Goal: Information Seeking & Learning: Learn about a topic

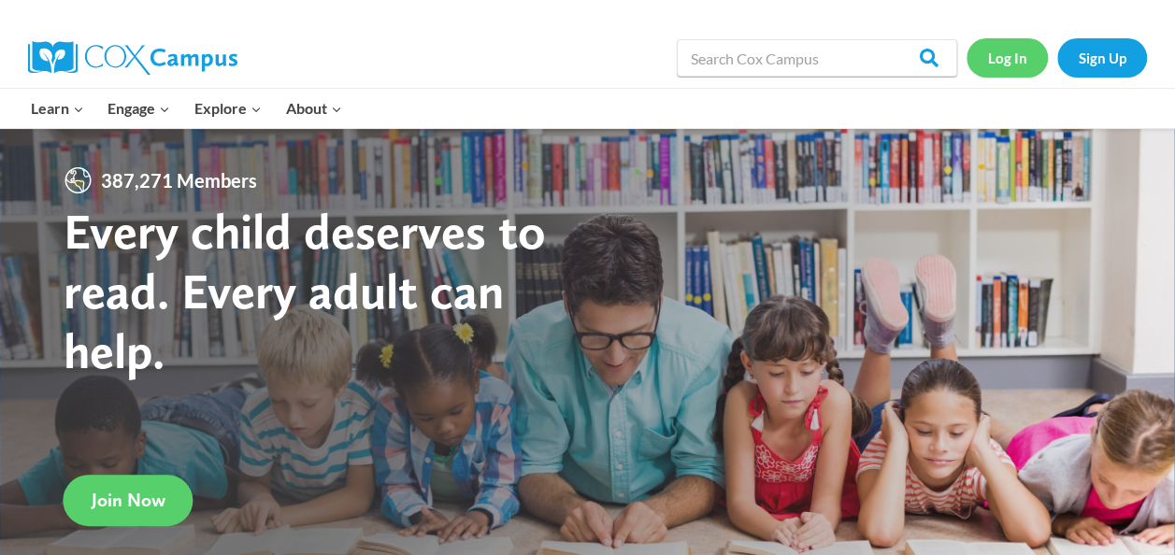
click at [999, 58] on link "Log In" at bounding box center [1007, 57] width 81 height 38
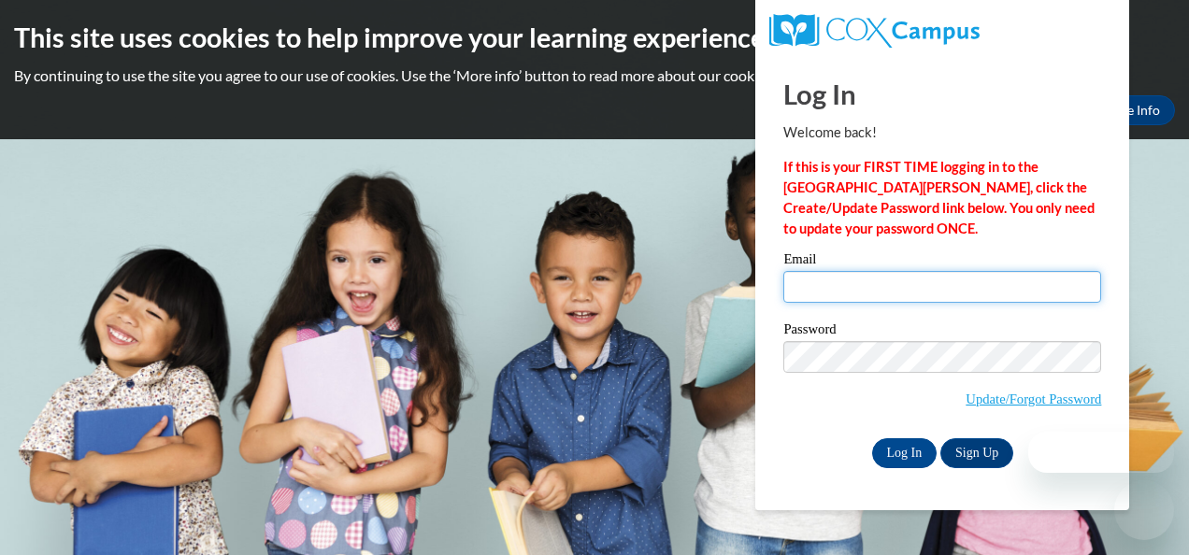
click at [871, 286] on input "Email" at bounding box center [943, 287] width 318 height 32
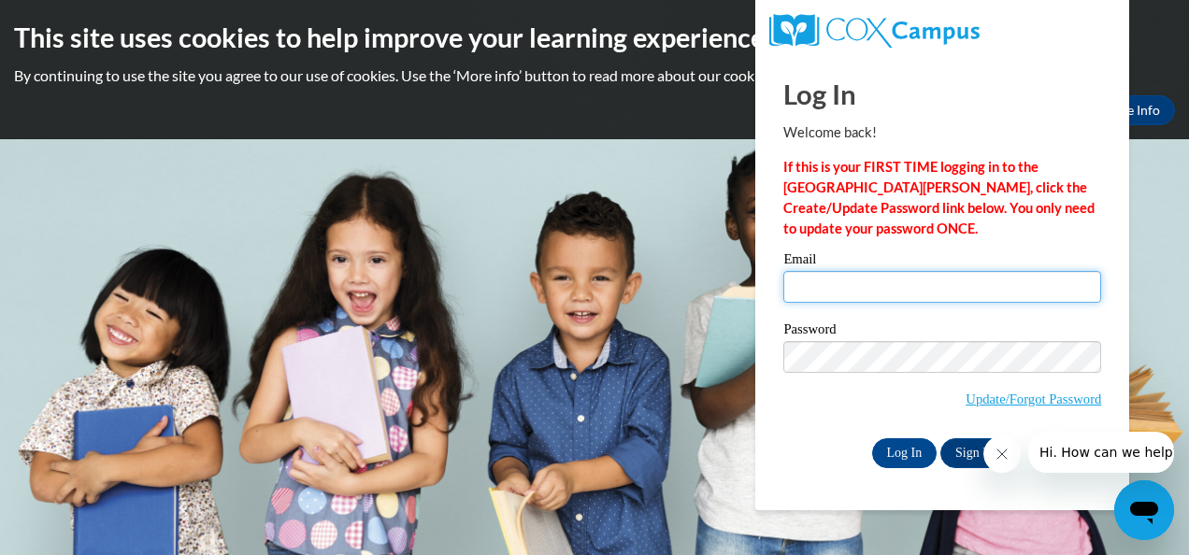
type input "llindsey@kippatl.org"
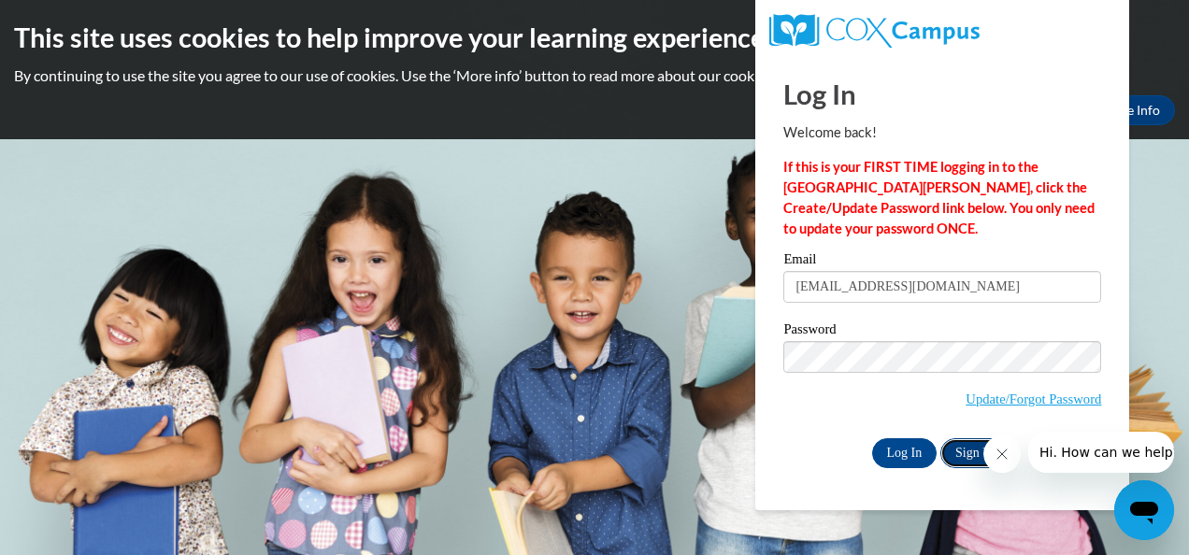
click at [961, 454] on link "Sign Up" at bounding box center [977, 454] width 73 height 30
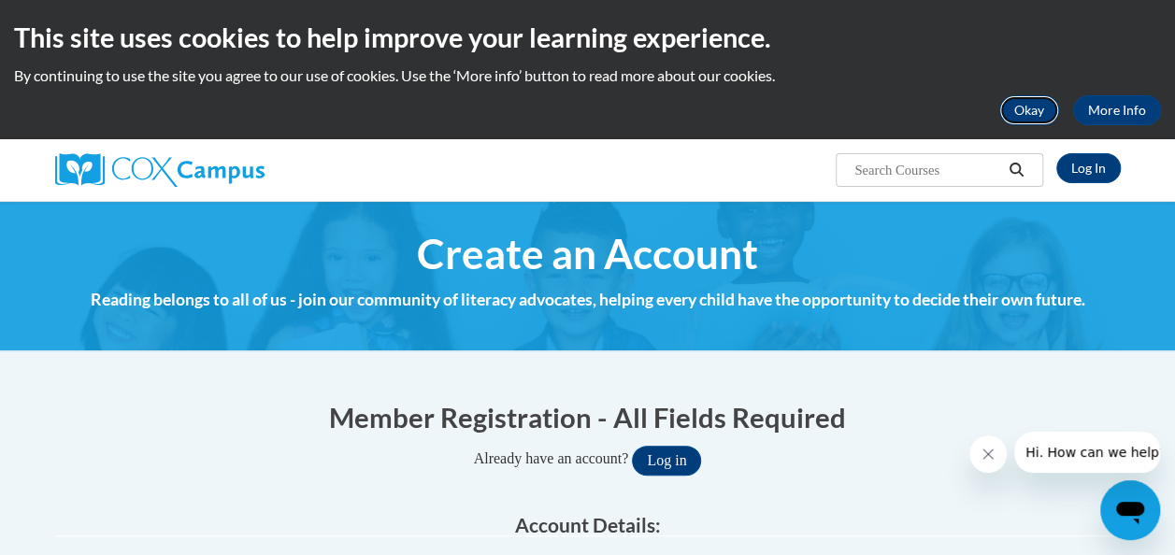
click at [1034, 115] on button "Okay" at bounding box center [1030, 110] width 60 height 30
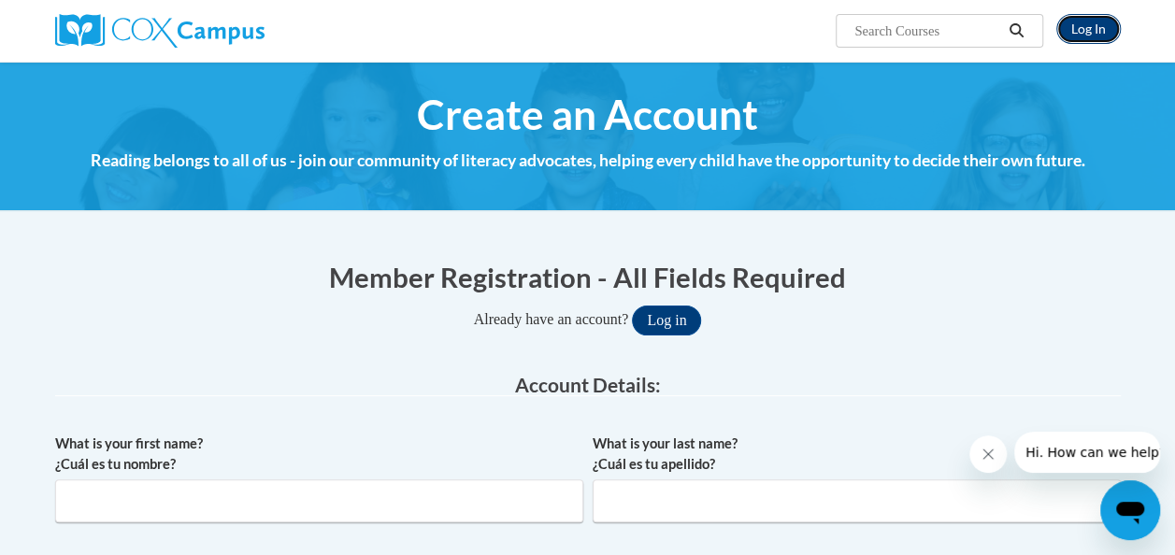
click at [1090, 39] on link "Log In" at bounding box center [1089, 29] width 65 height 30
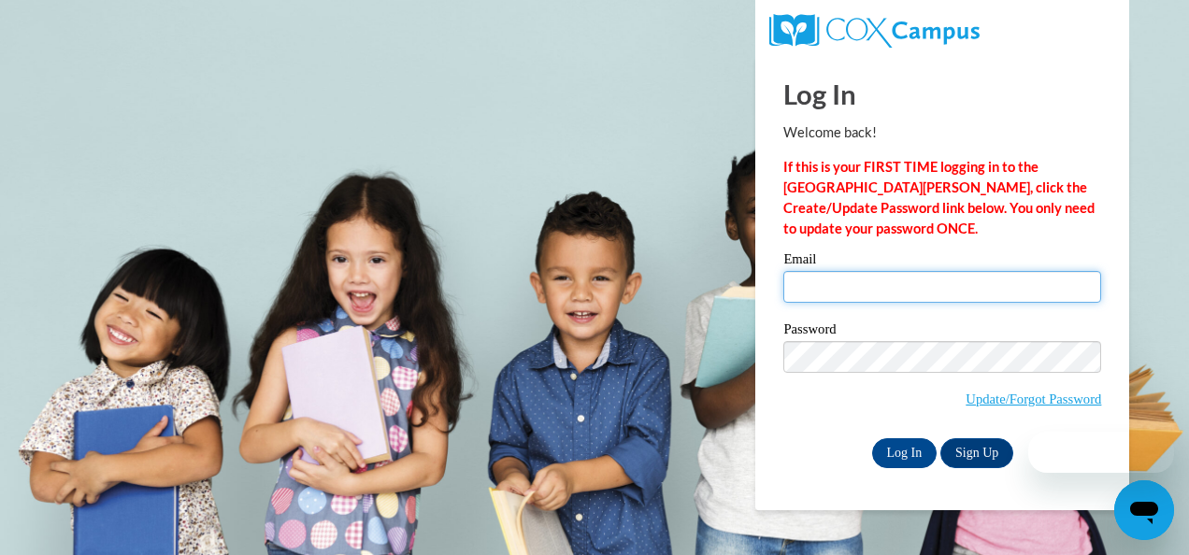
click at [871, 294] on input "Email" at bounding box center [943, 287] width 318 height 32
type input "llindsey@kippatl.org"
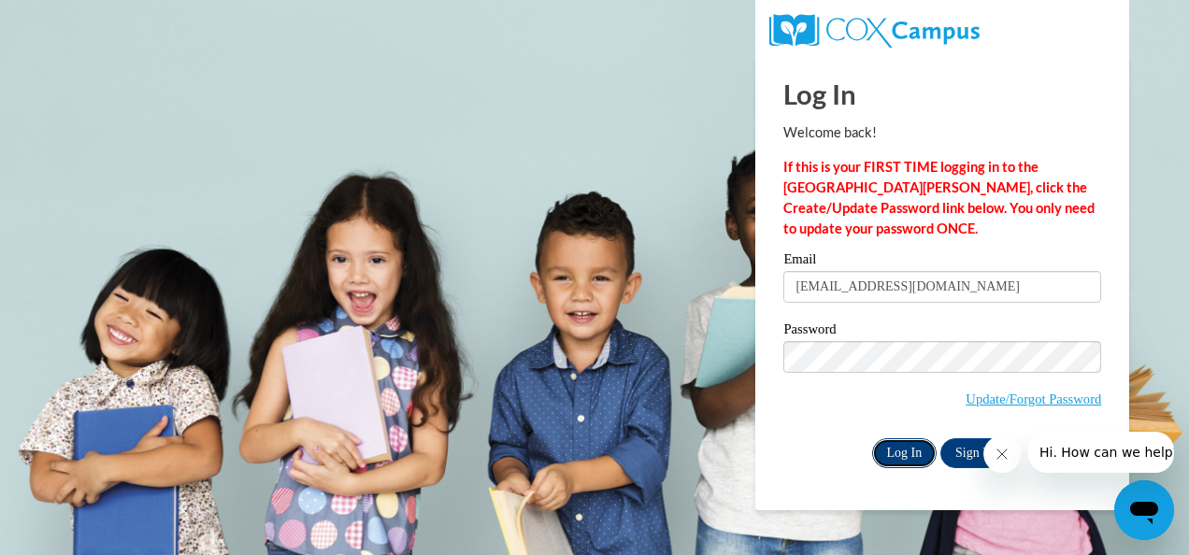
click at [891, 460] on input "Log In" at bounding box center [904, 454] width 65 height 30
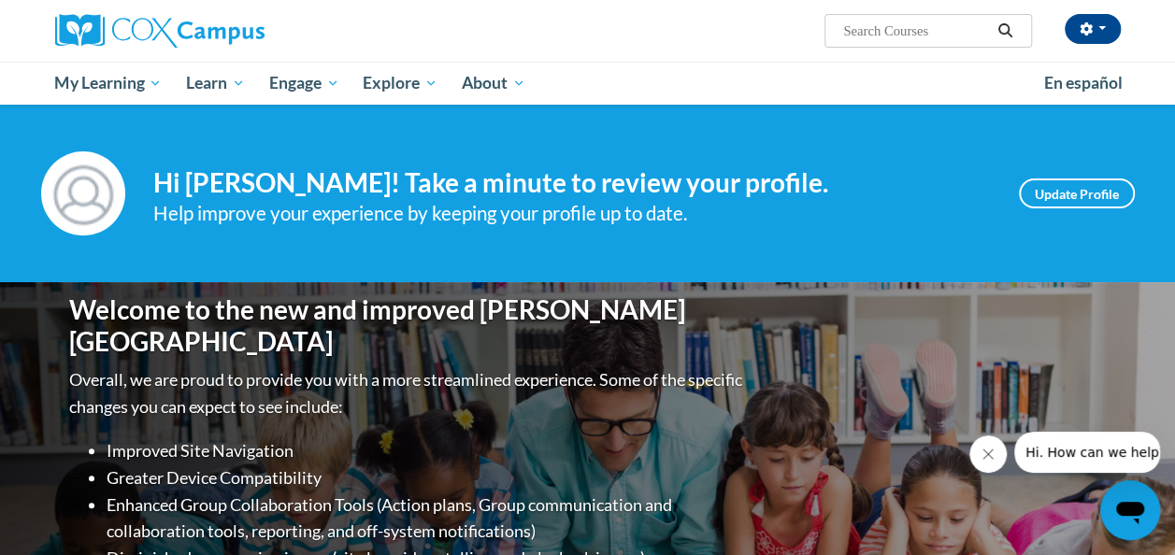
click at [870, 27] on input "Search..." at bounding box center [916, 31] width 150 height 22
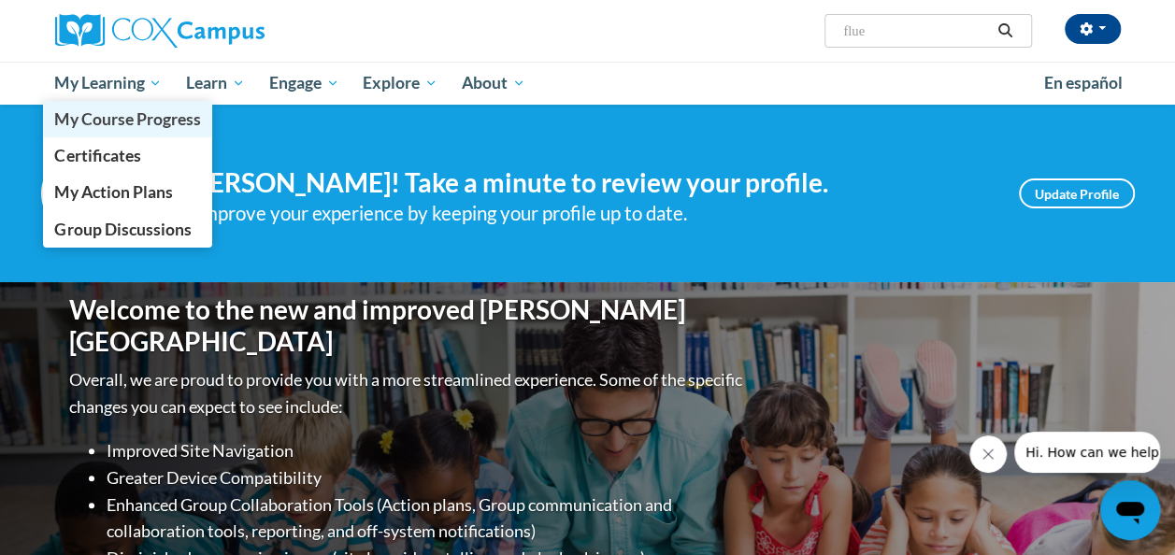
type input "flue"
click at [129, 115] on span "My Course Progress" at bounding box center [127, 119] width 146 height 20
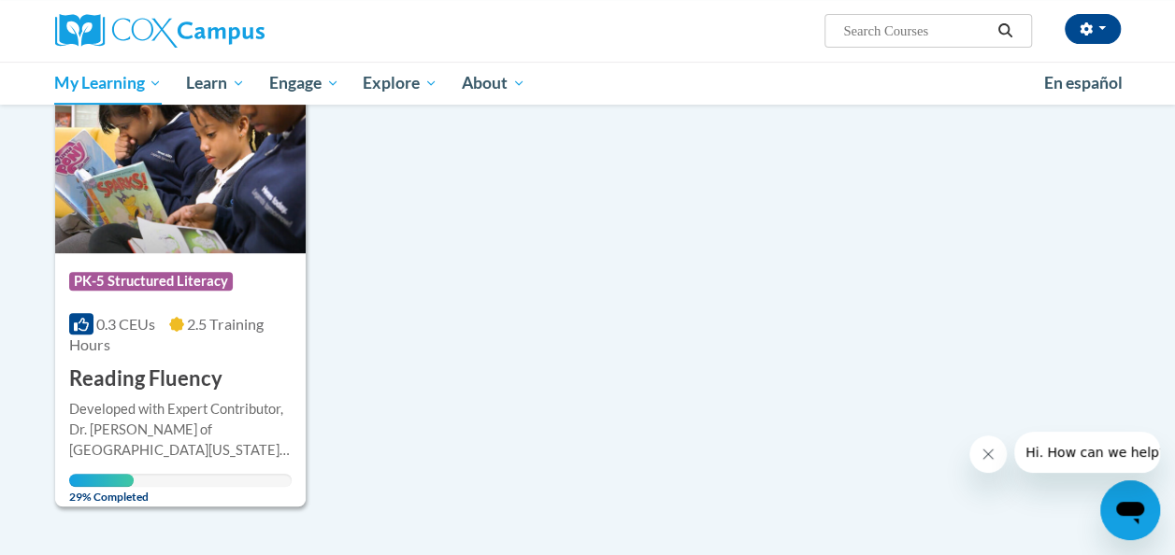
scroll to position [299, 0]
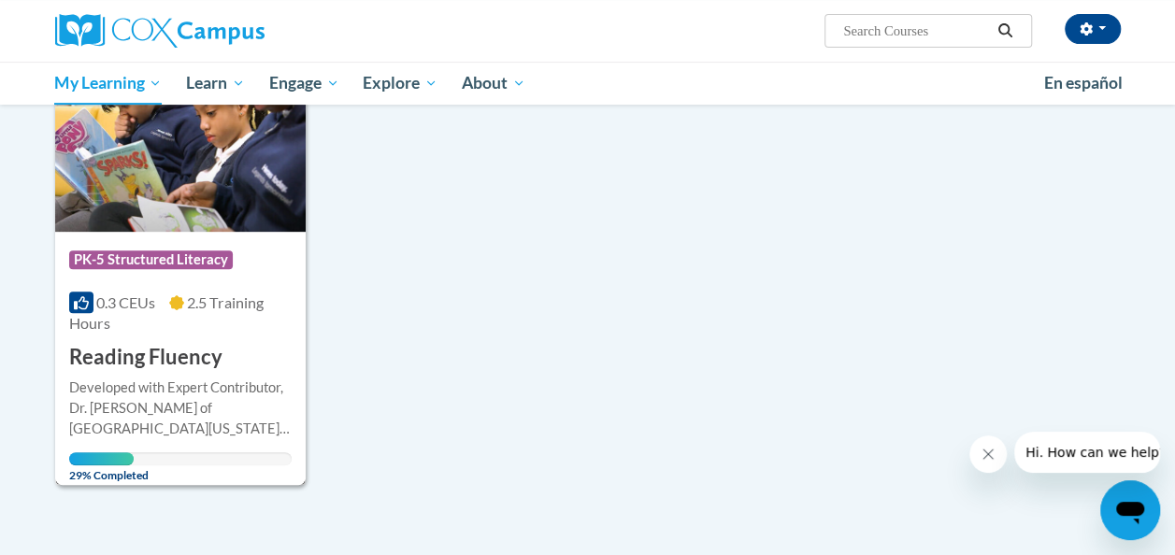
click at [186, 200] on img at bounding box center [180, 136] width 251 height 191
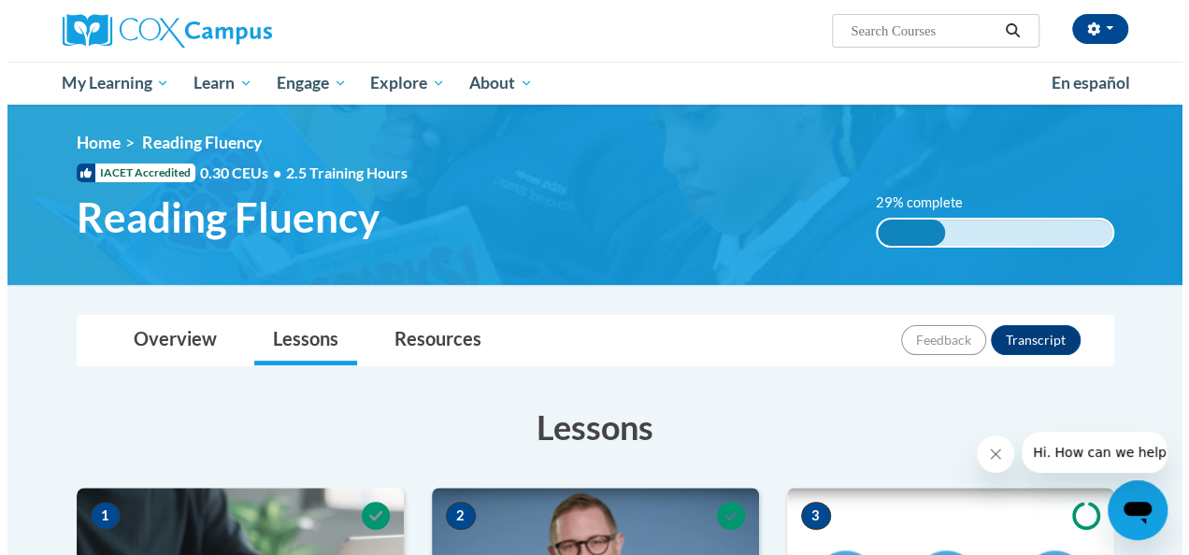
scroll to position [485, 0]
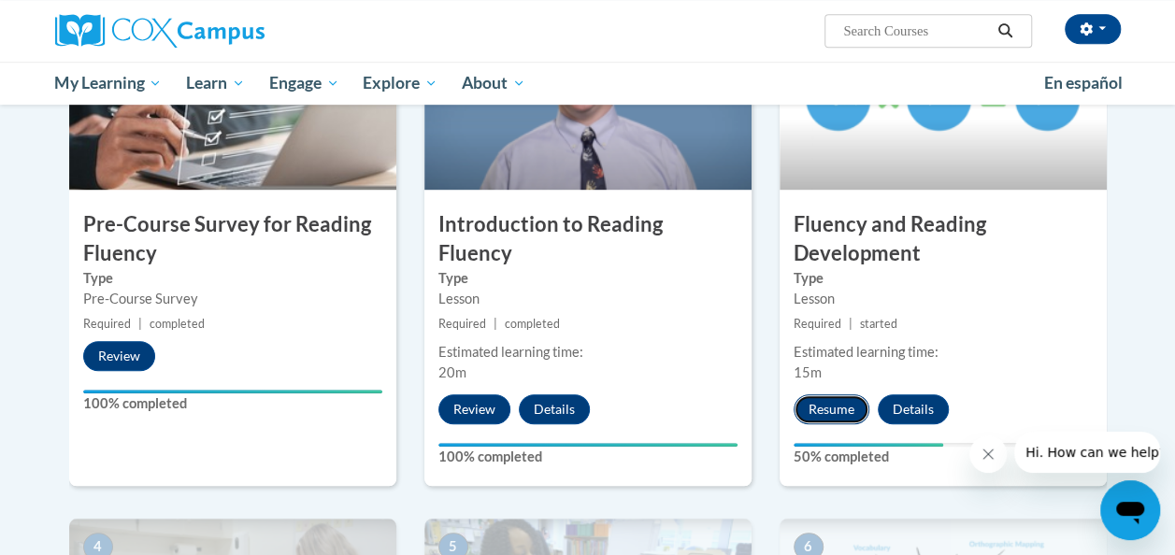
click at [853, 400] on button "Resume" at bounding box center [832, 410] width 76 height 30
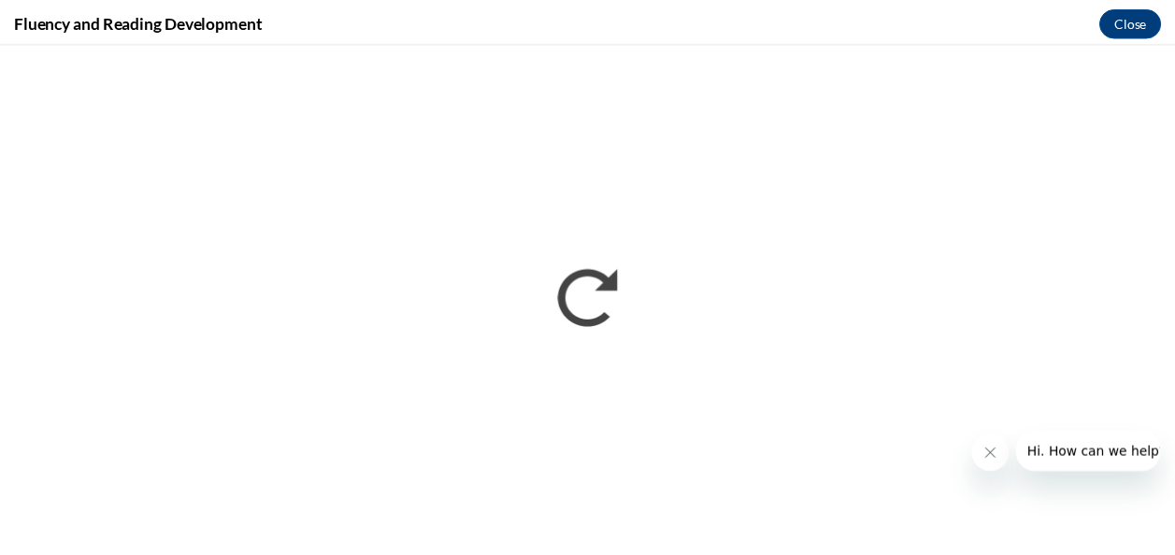
scroll to position [0, 0]
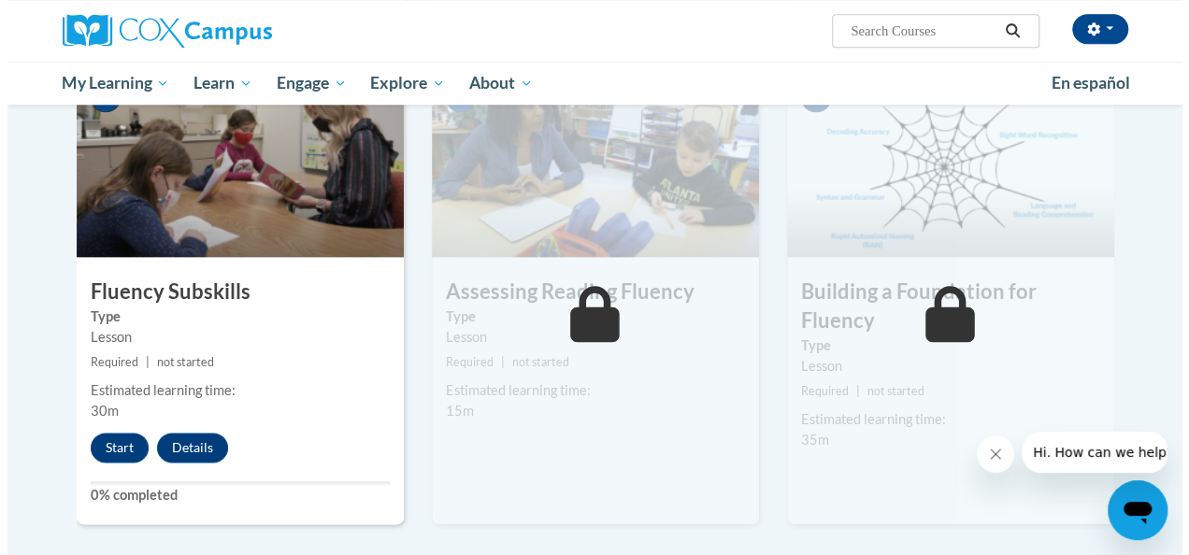
scroll to position [935, 0]
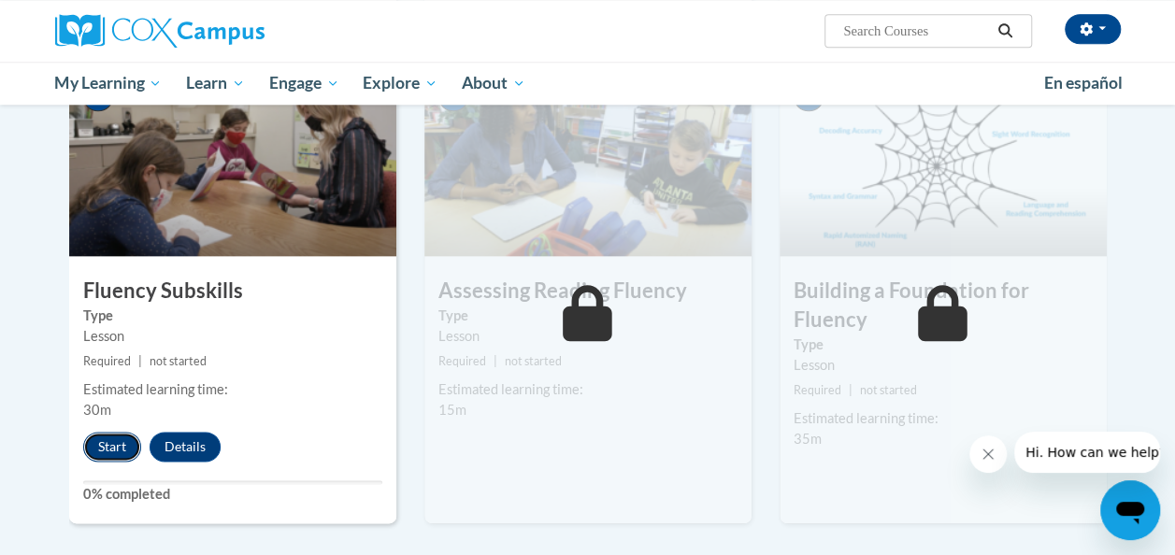
click at [109, 432] on button "Start" at bounding box center [112, 447] width 58 height 30
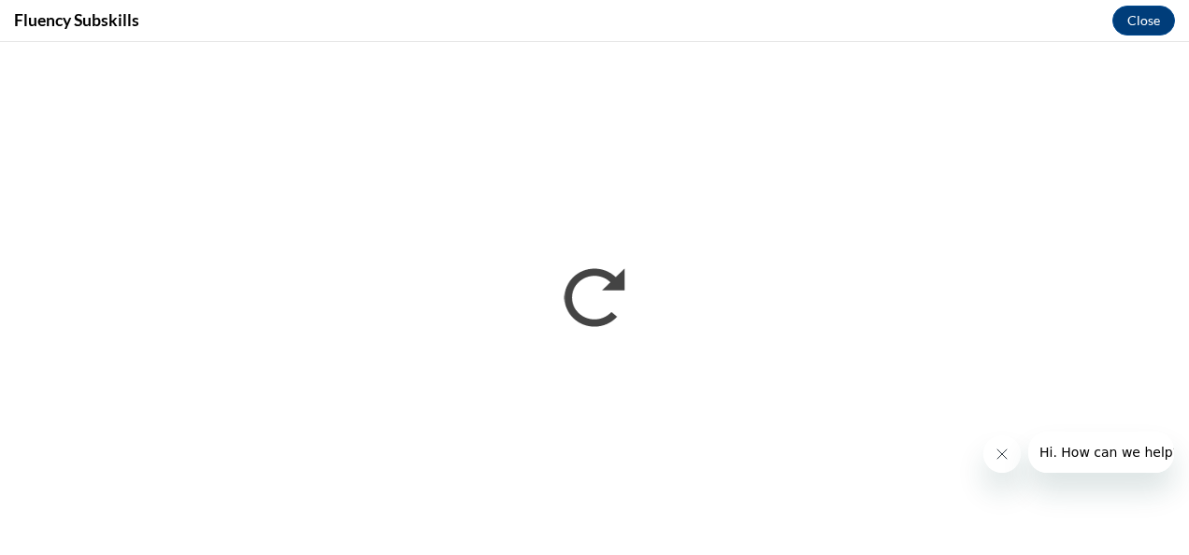
scroll to position [0, 0]
